Goal: Check status: Check status

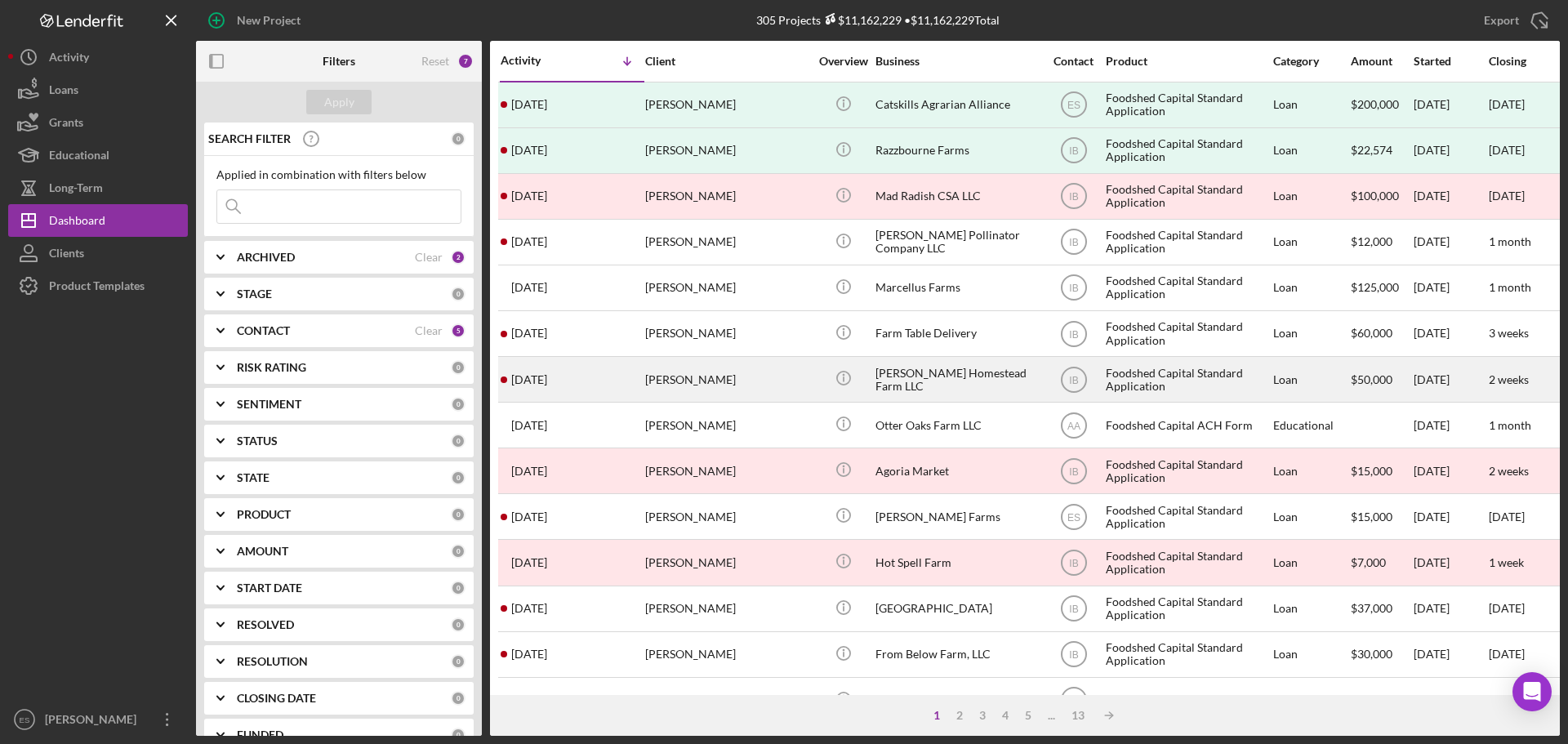
click at [768, 381] on div "[PERSON_NAME]" at bounding box center [727, 380] width 163 height 43
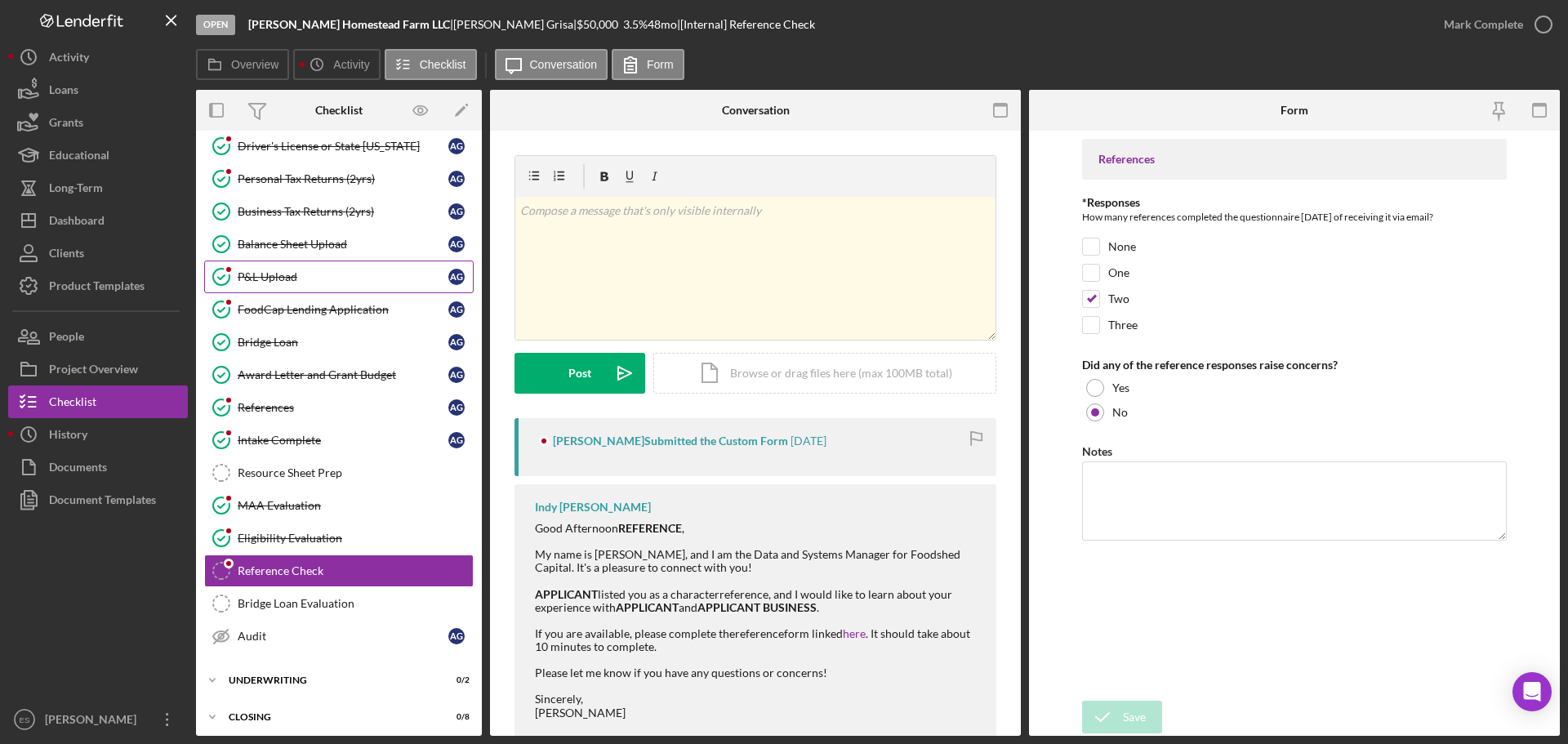
scroll to position [183, 0]
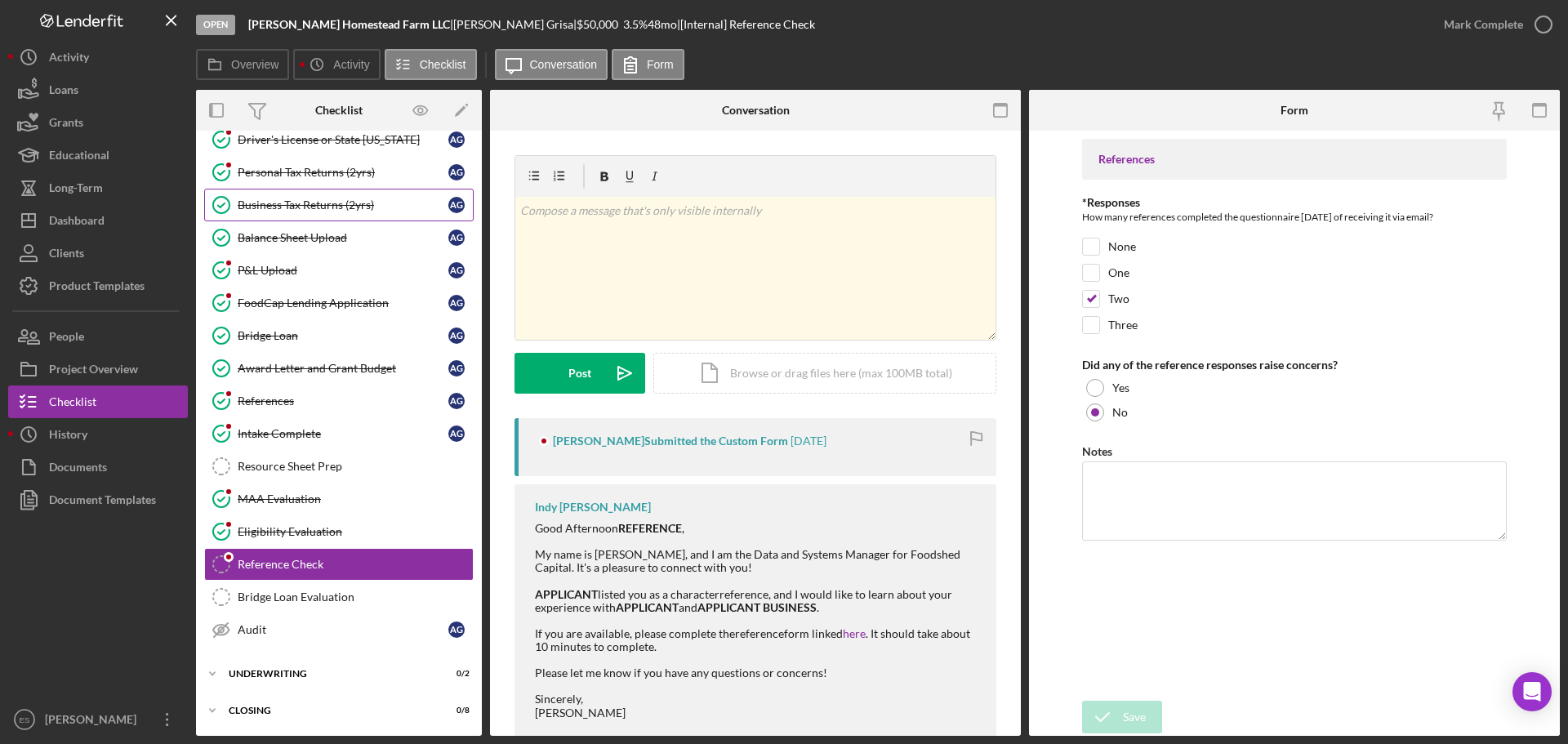
click at [342, 212] on div "Business Tax Returns (2yrs)" at bounding box center [343, 205] width 211 height 13
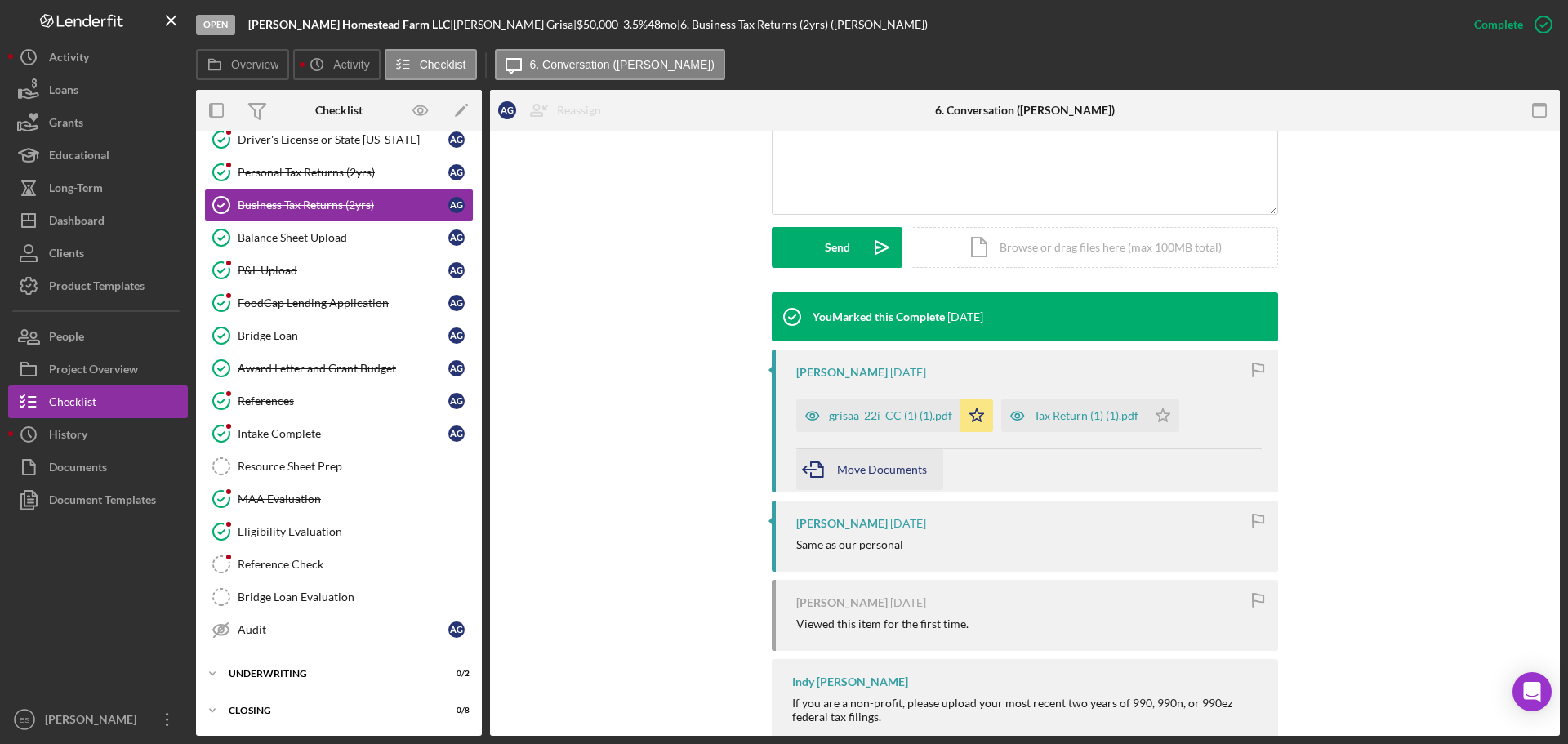
scroll to position [408, 0]
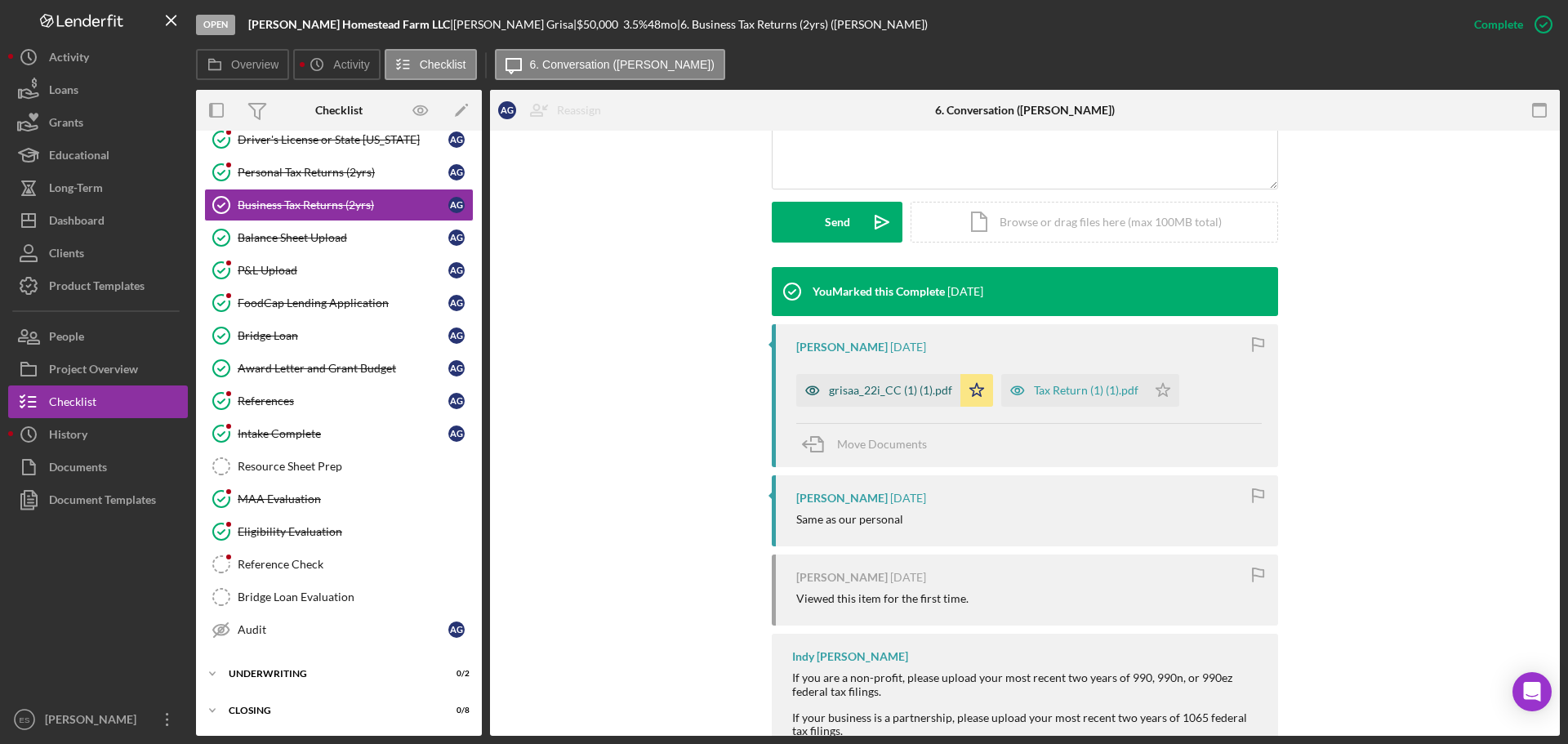
click at [884, 389] on div "grisaa_22i_CC (1) (1).pdf" at bounding box center [891, 390] width 123 height 13
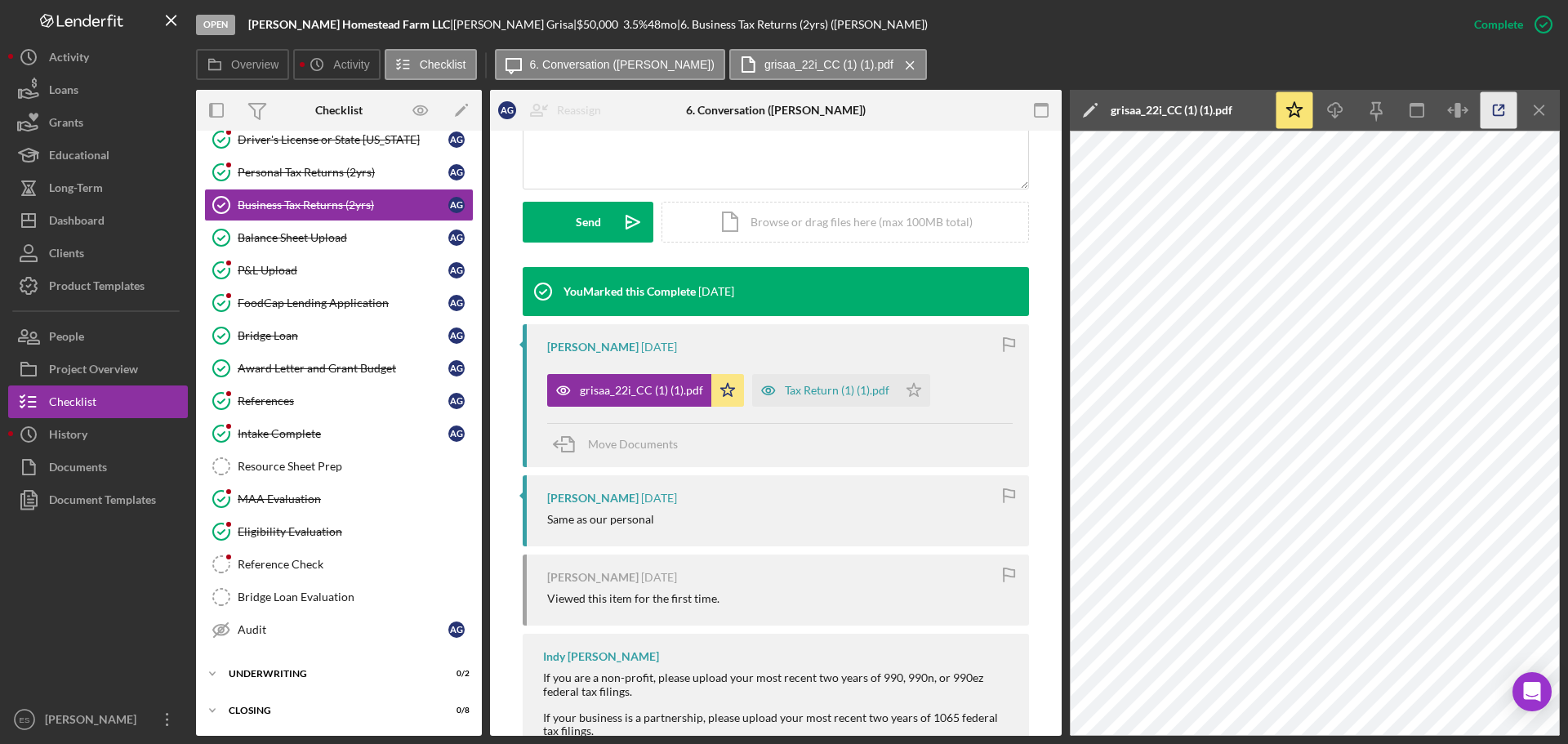
click at [1492, 113] on icon "button" at bounding box center [1499, 110] width 36 height 36
click at [828, 395] on div "Tax Return (1) (1).pdf" at bounding box center [837, 390] width 105 height 13
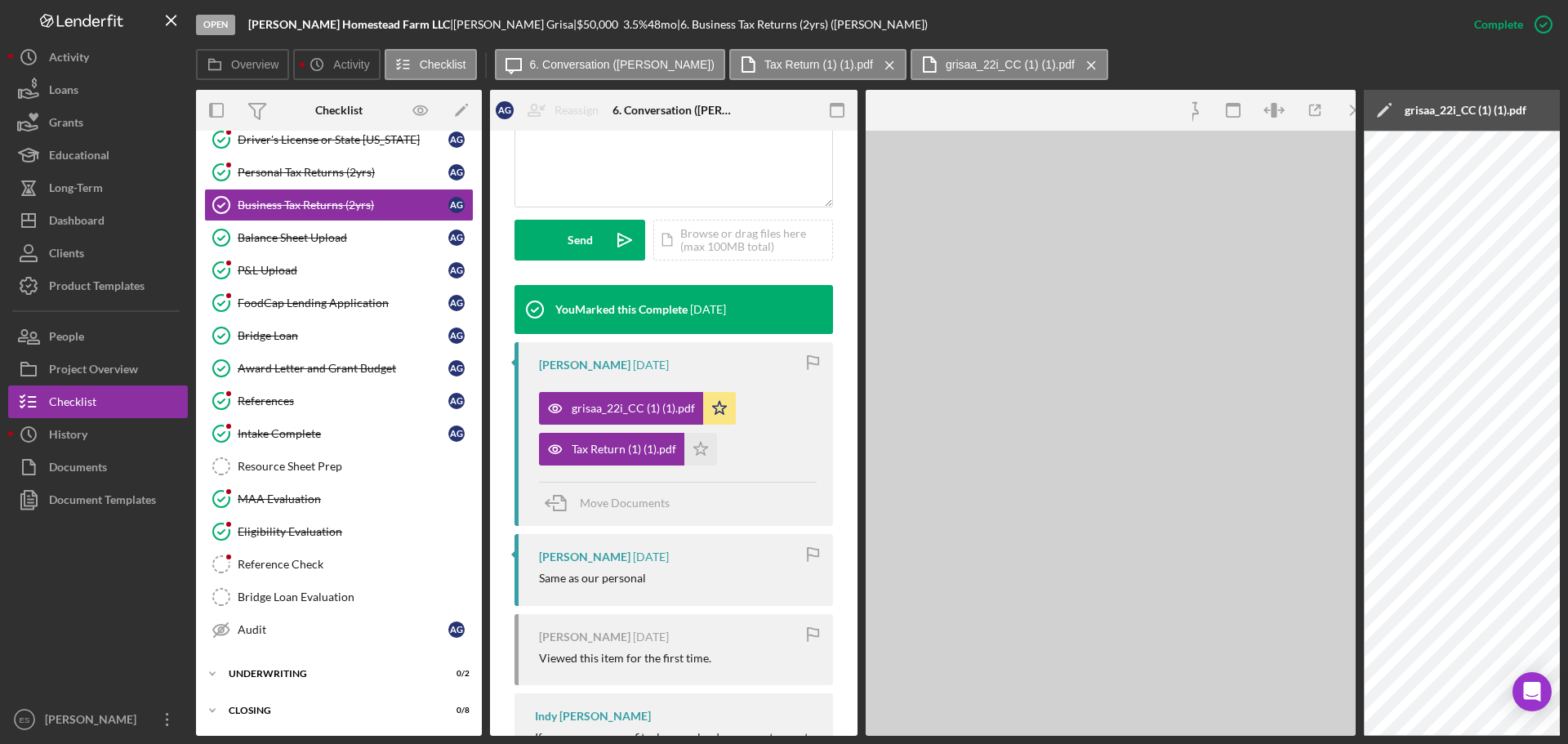
scroll to position [427, 0]
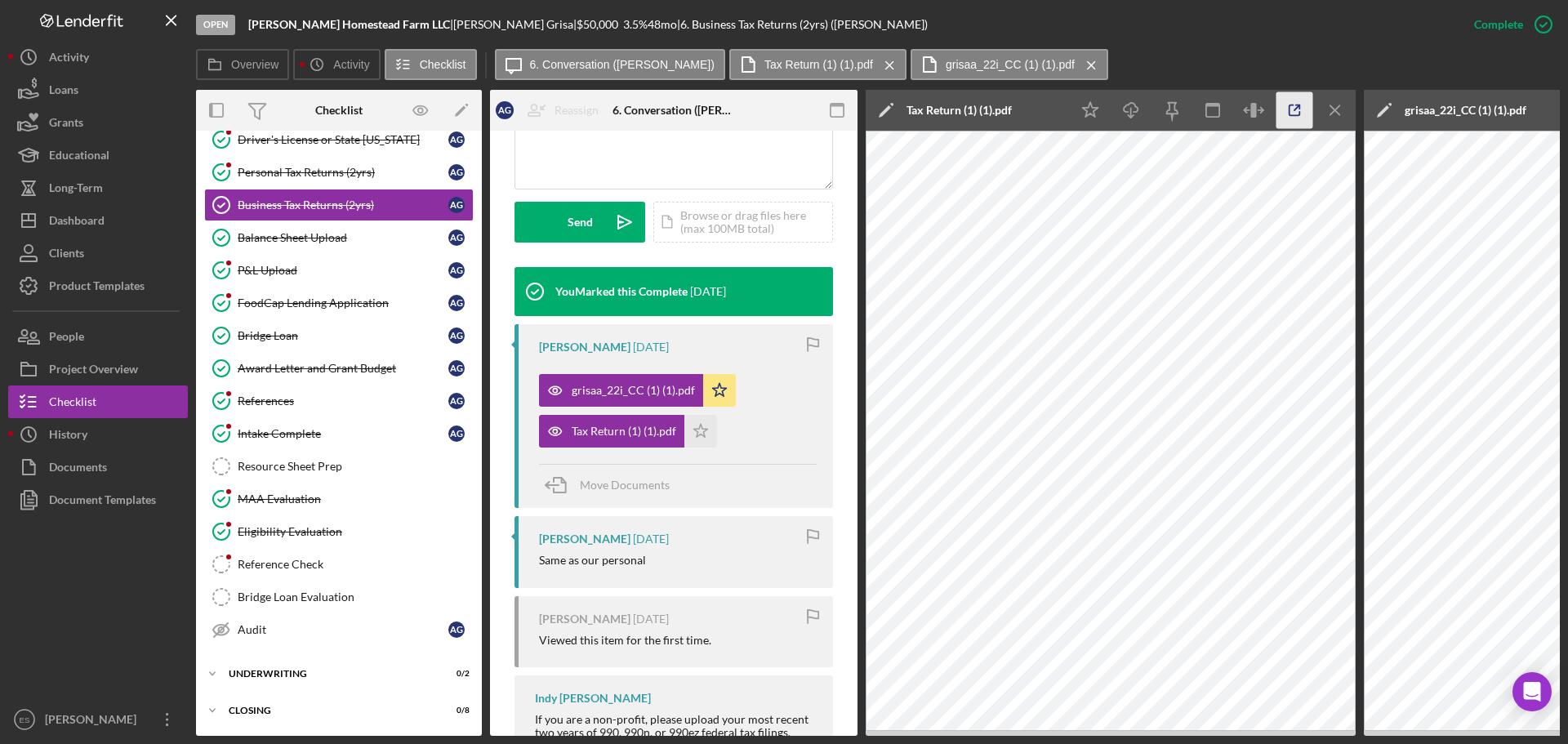
click at [1297, 109] on line "button" at bounding box center [1297, 108] width 5 height 5
drag, startPoint x: 280, startPoint y: 177, endPoint x: 290, endPoint y: 179, distance: 10.2
click at [280, 177] on div "Personal Tax Returns (2yrs)" at bounding box center [343, 172] width 211 height 13
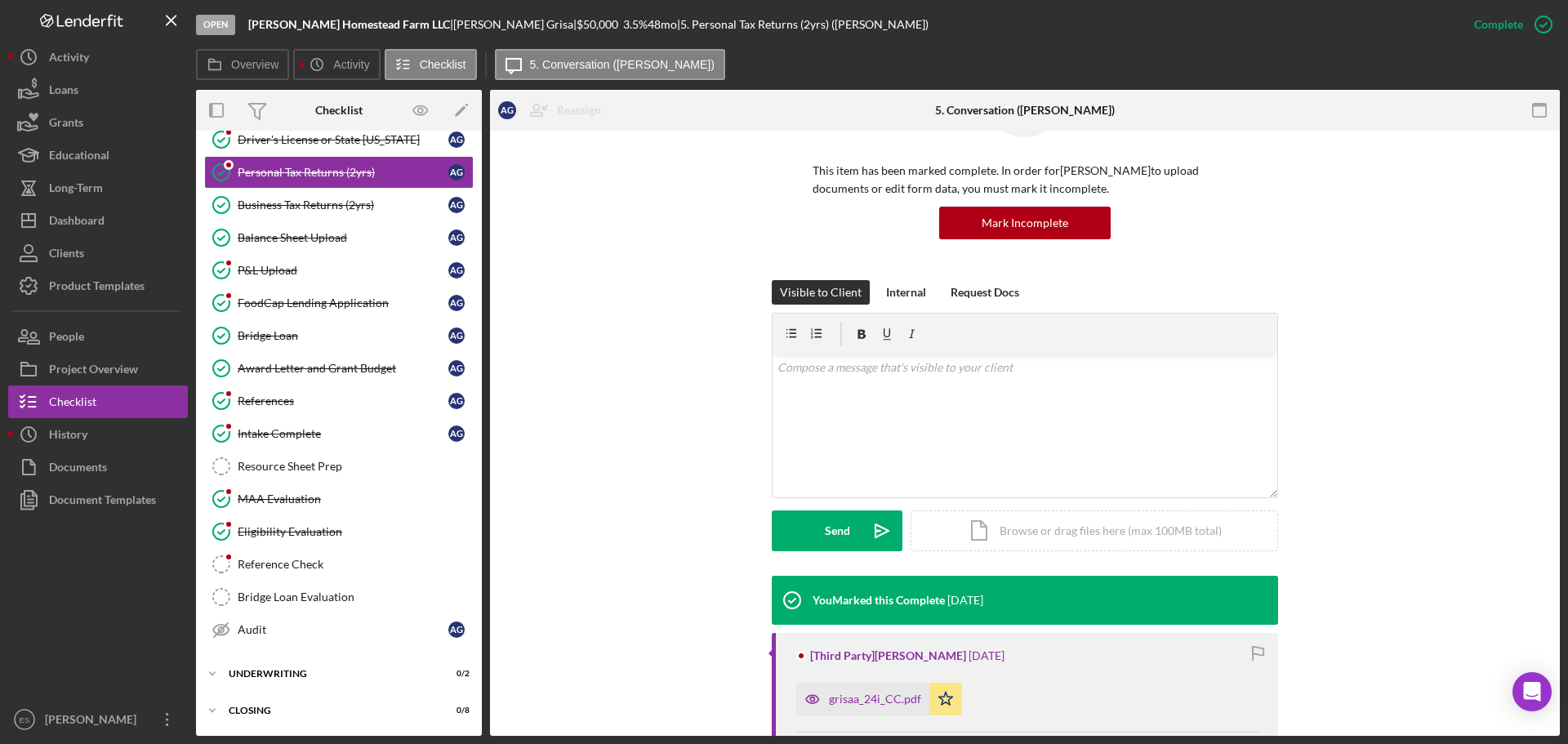
scroll to position [408, 0]
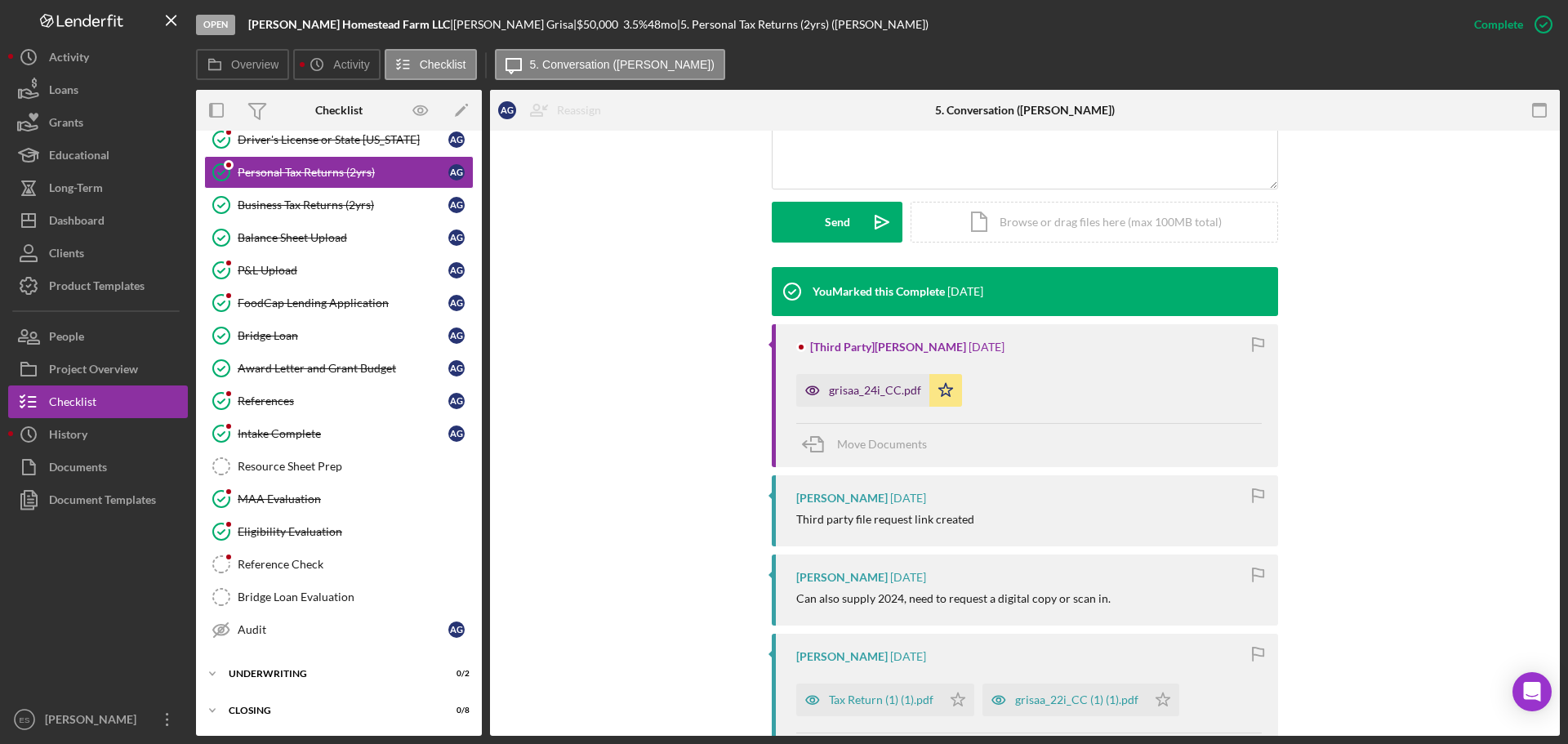
click at [885, 395] on div "grisaa_24i_CC.pdf" at bounding box center [875, 390] width 92 height 13
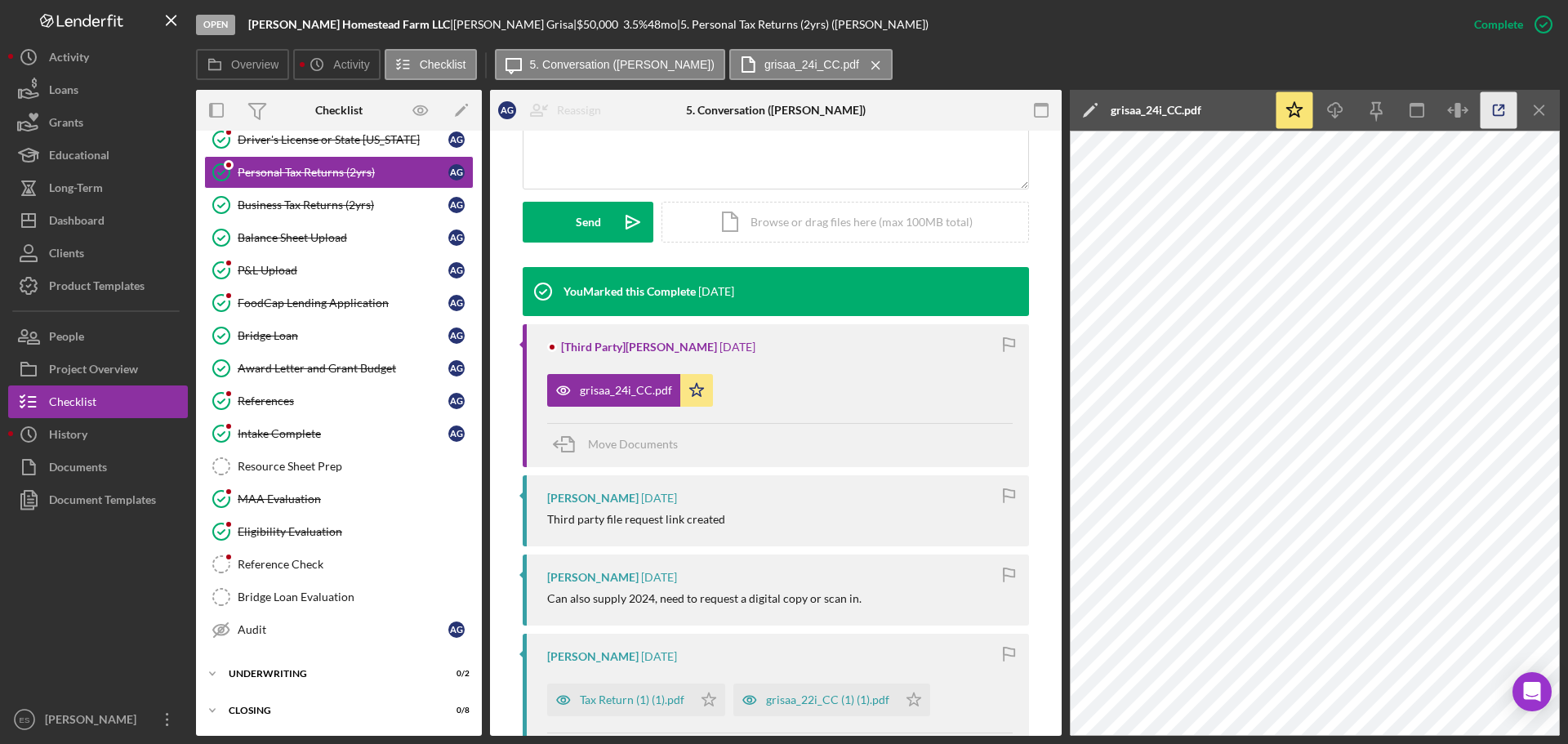
click at [1505, 109] on icon "button" at bounding box center [1499, 110] width 36 height 36
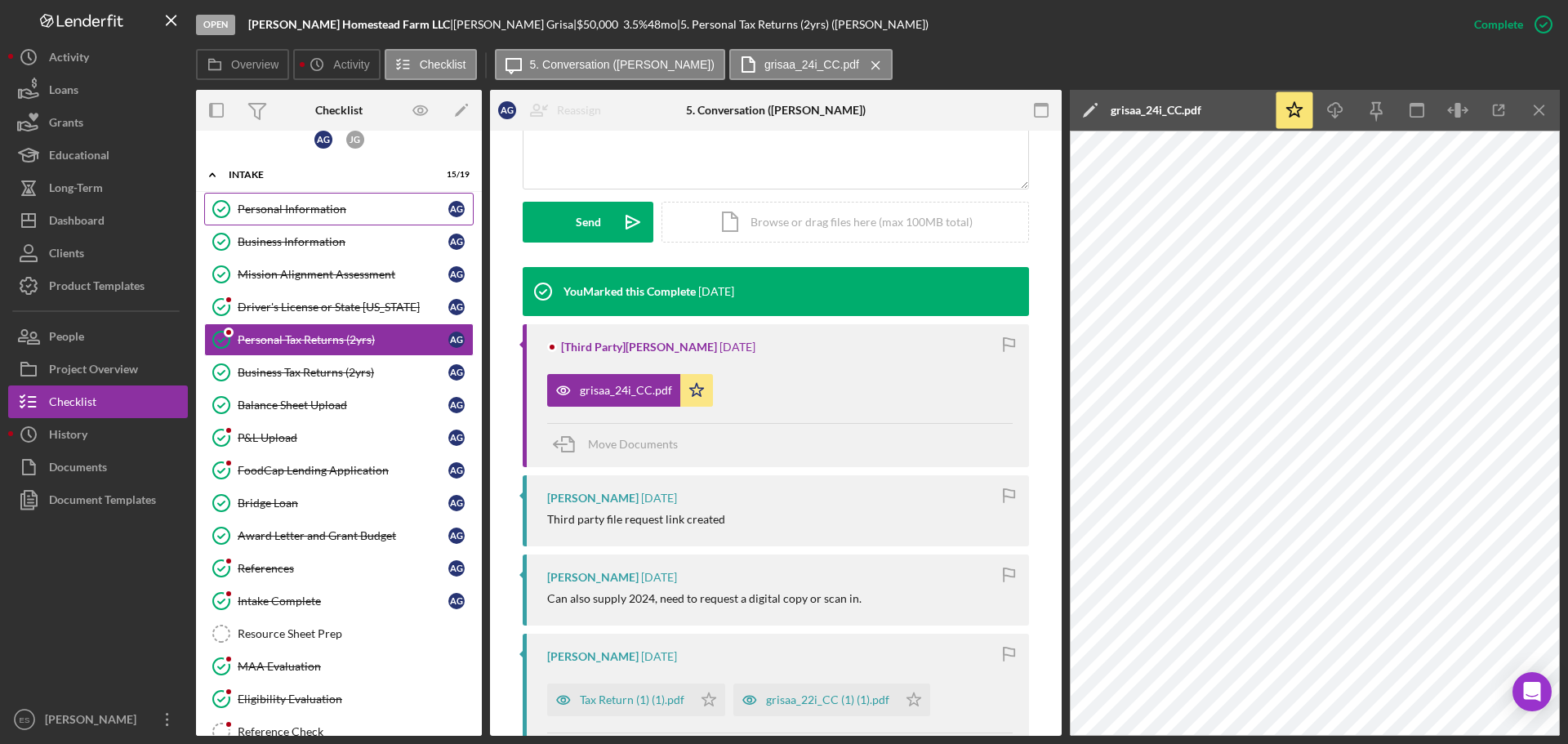
scroll to position [0, 0]
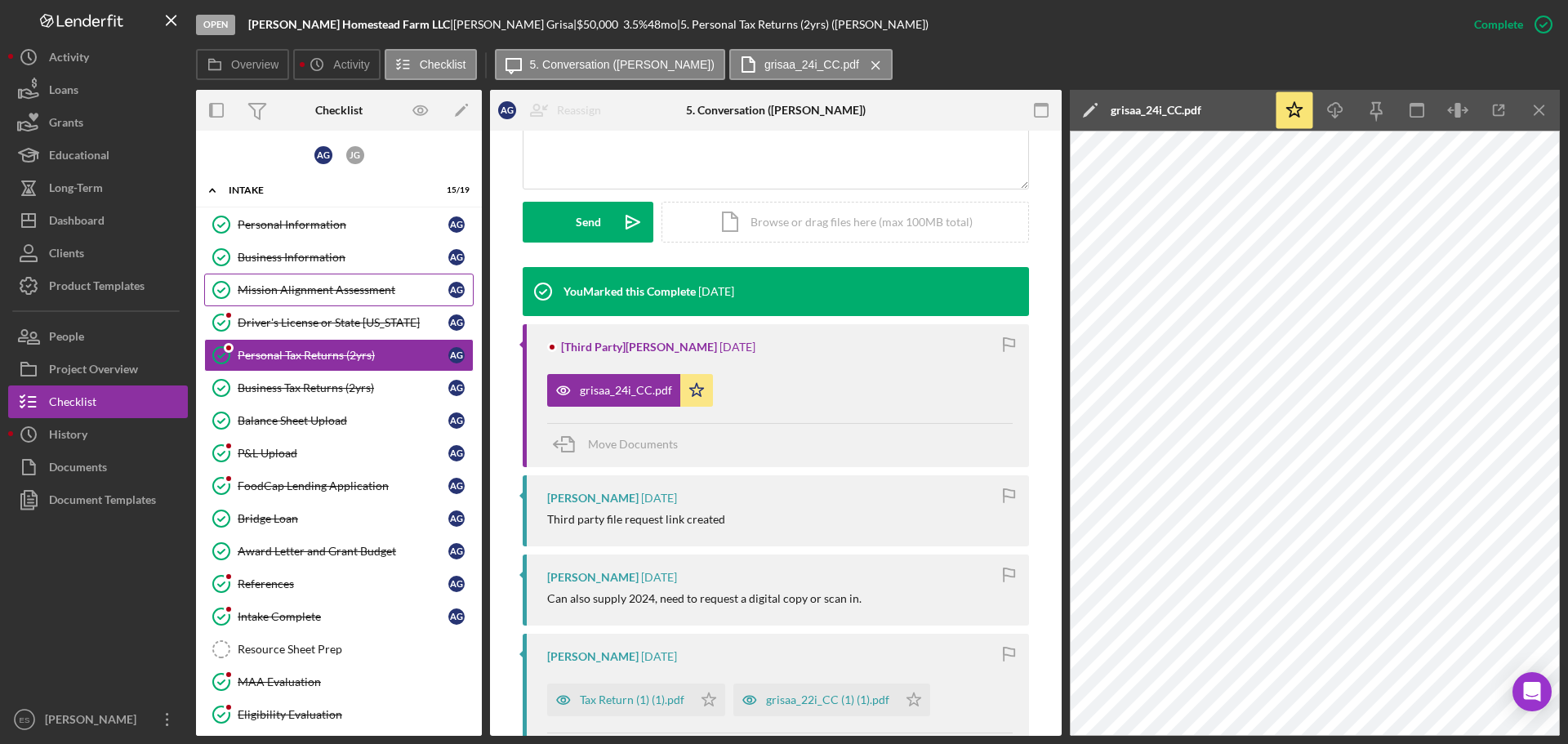
click at [325, 290] on div "Mission Alignment Assessment" at bounding box center [343, 290] width 211 height 13
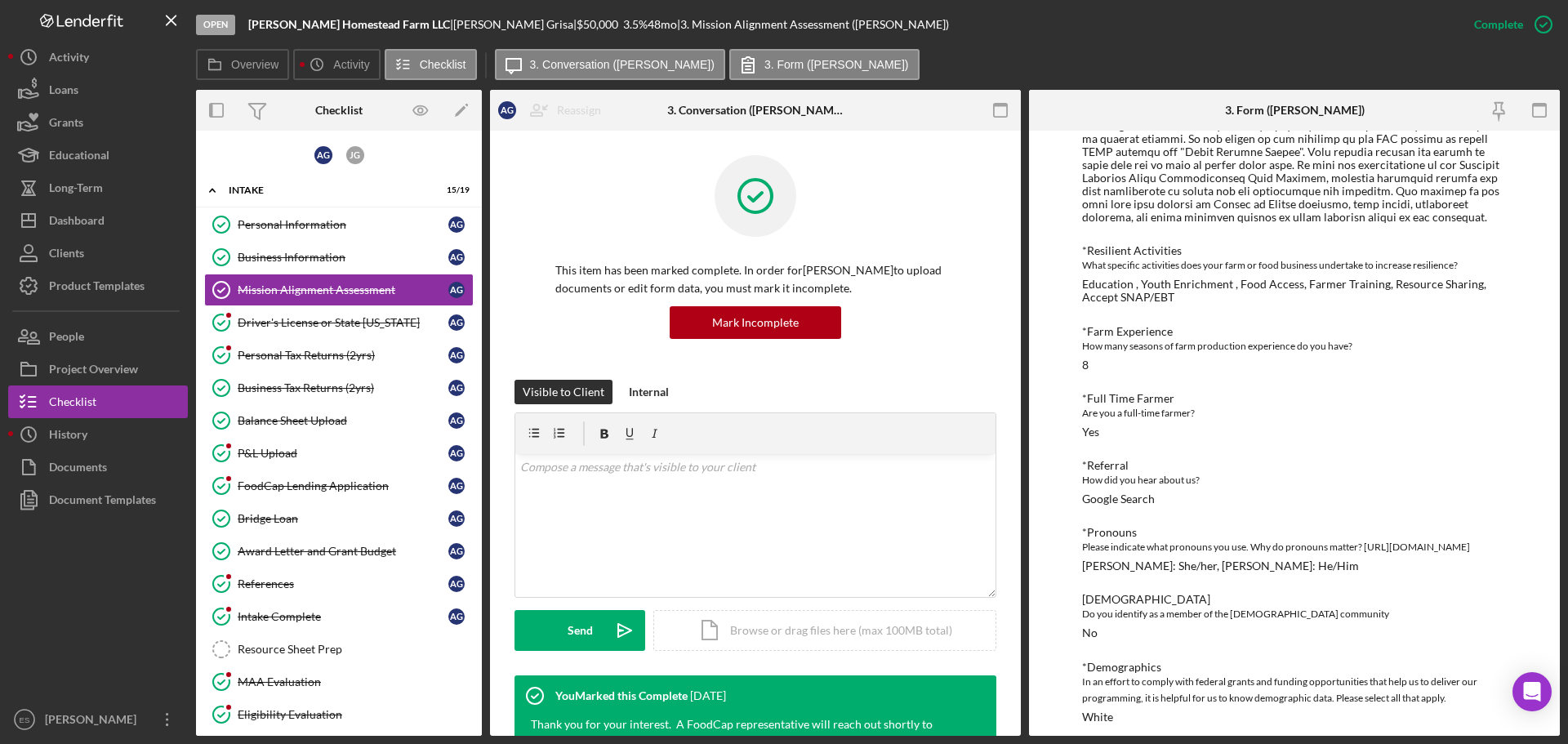
scroll to position [1374, 0]
